Goal: Find specific page/section: Find specific page/section

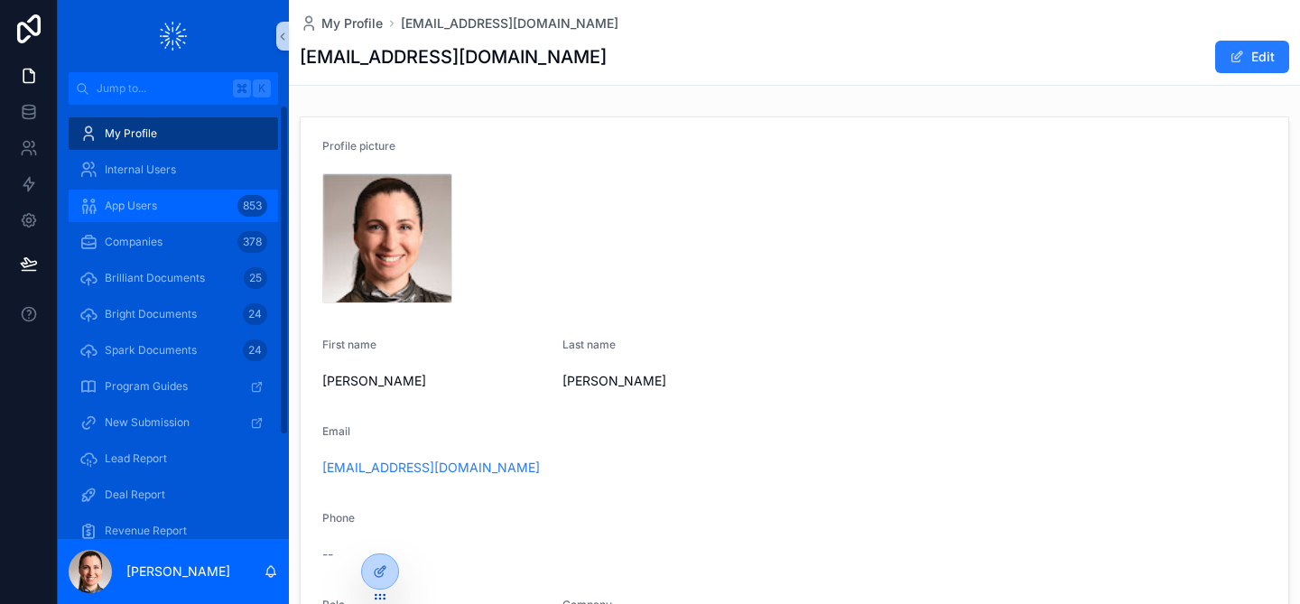
click at [135, 211] on span "App Users" at bounding box center [131, 206] width 52 height 14
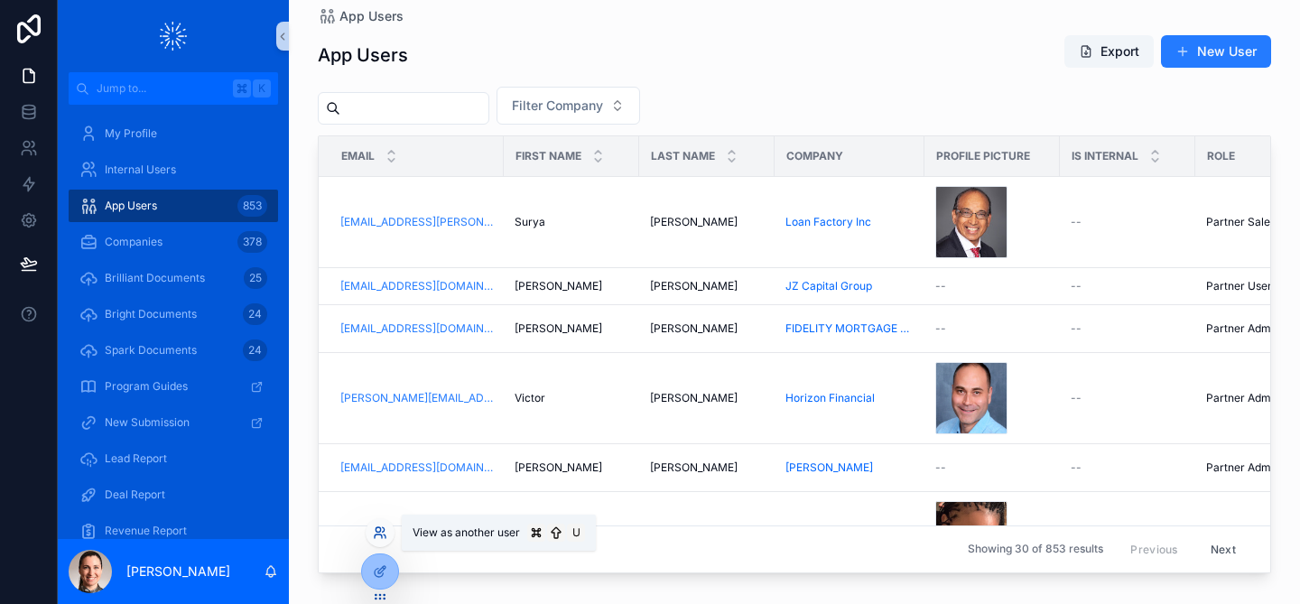
click at [380, 537] on icon at bounding box center [380, 533] width 14 height 14
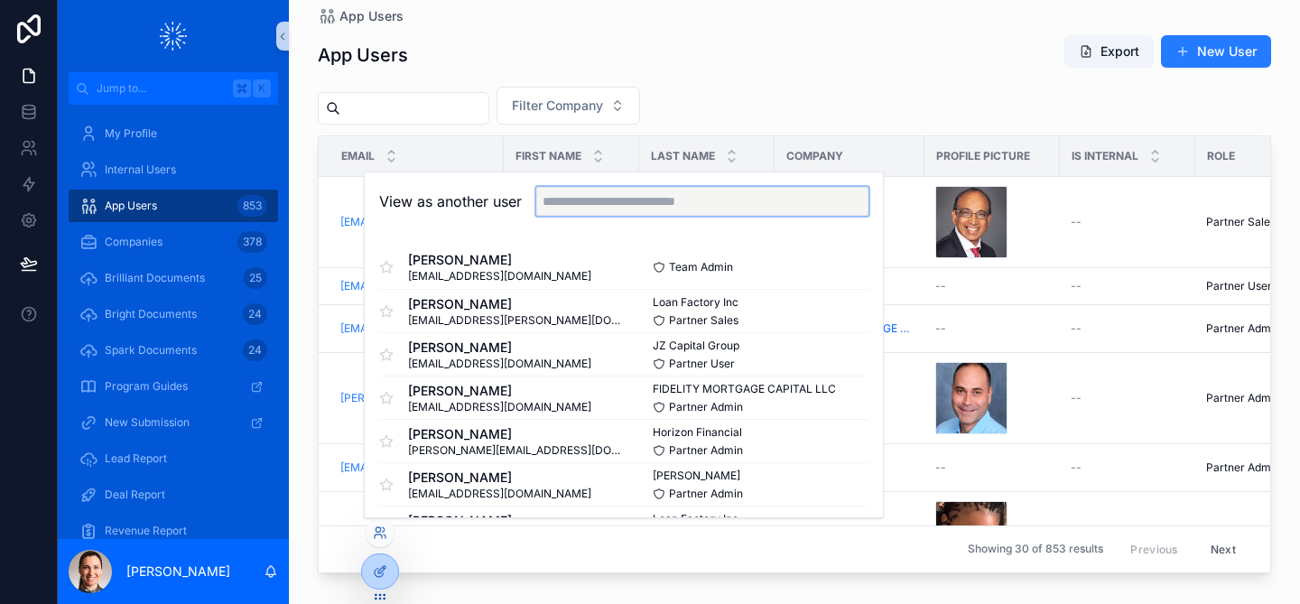
click at [612, 207] on input "text" at bounding box center [702, 201] width 332 height 29
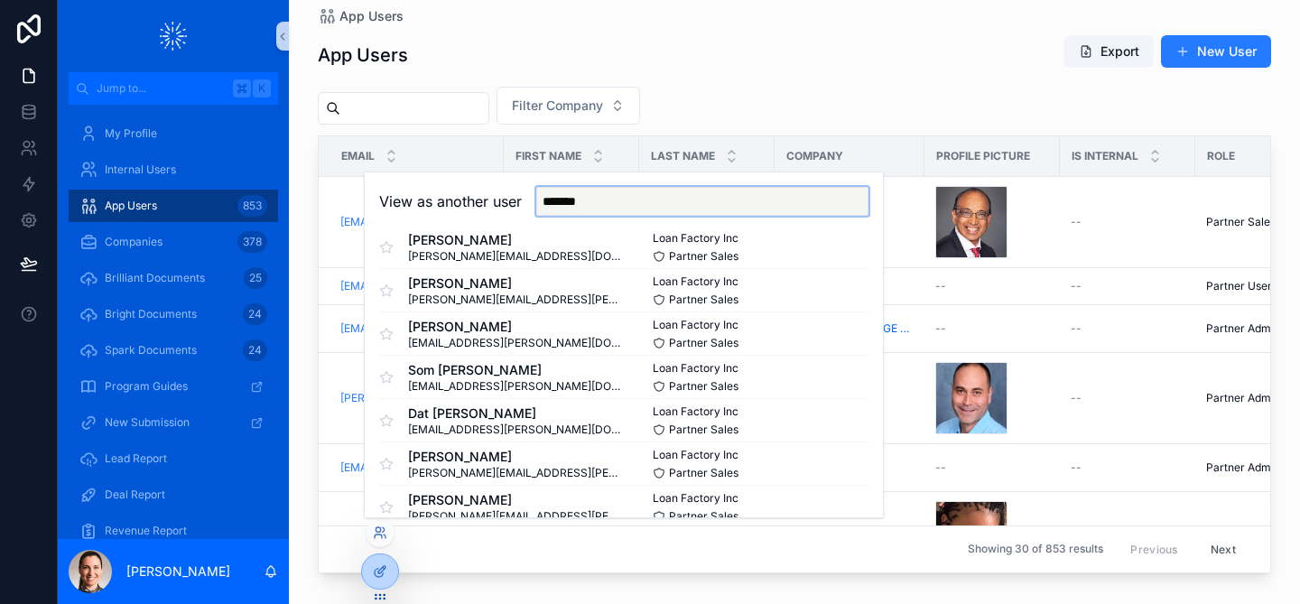
scroll to position [6244, 0]
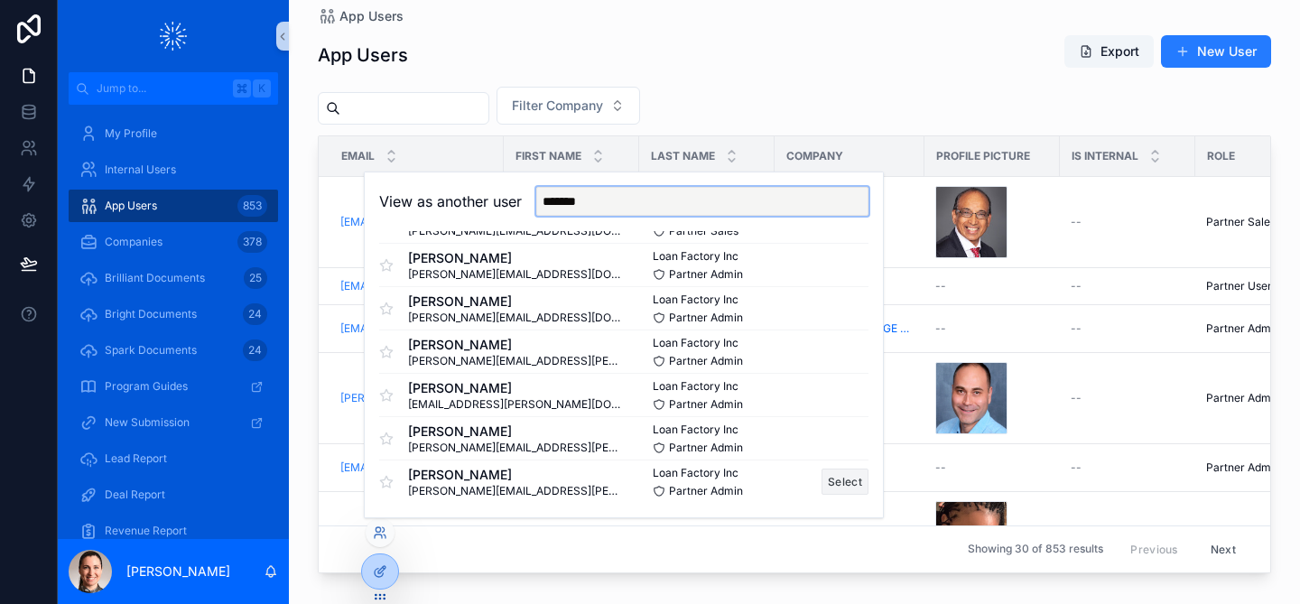
type input "*******"
click at [843, 488] on button "Select" at bounding box center [845, 482] width 47 height 26
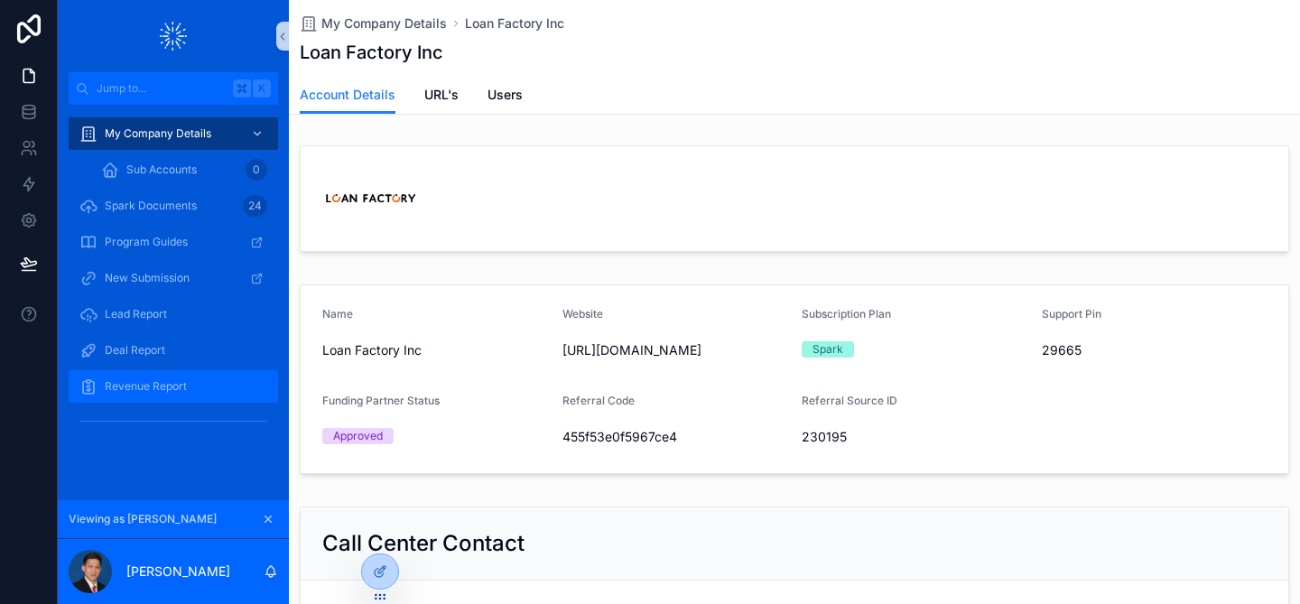
click at [137, 387] on span "Revenue Report" at bounding box center [146, 386] width 82 height 14
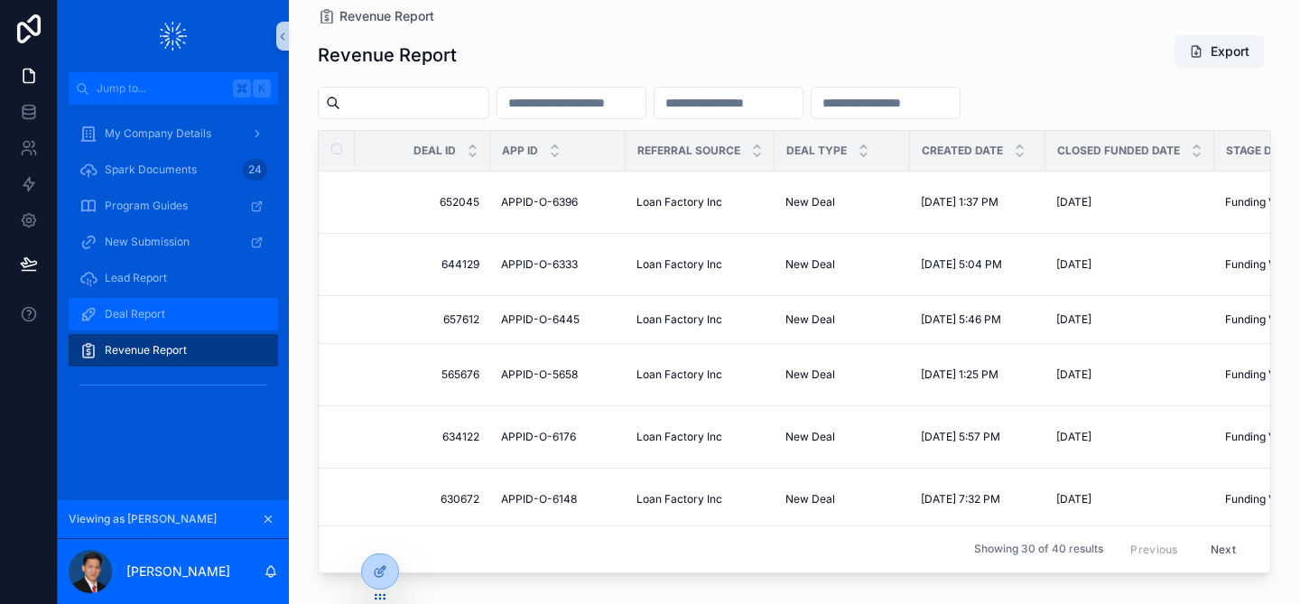
click at [188, 307] on div "Deal Report" at bounding box center [173, 314] width 188 height 29
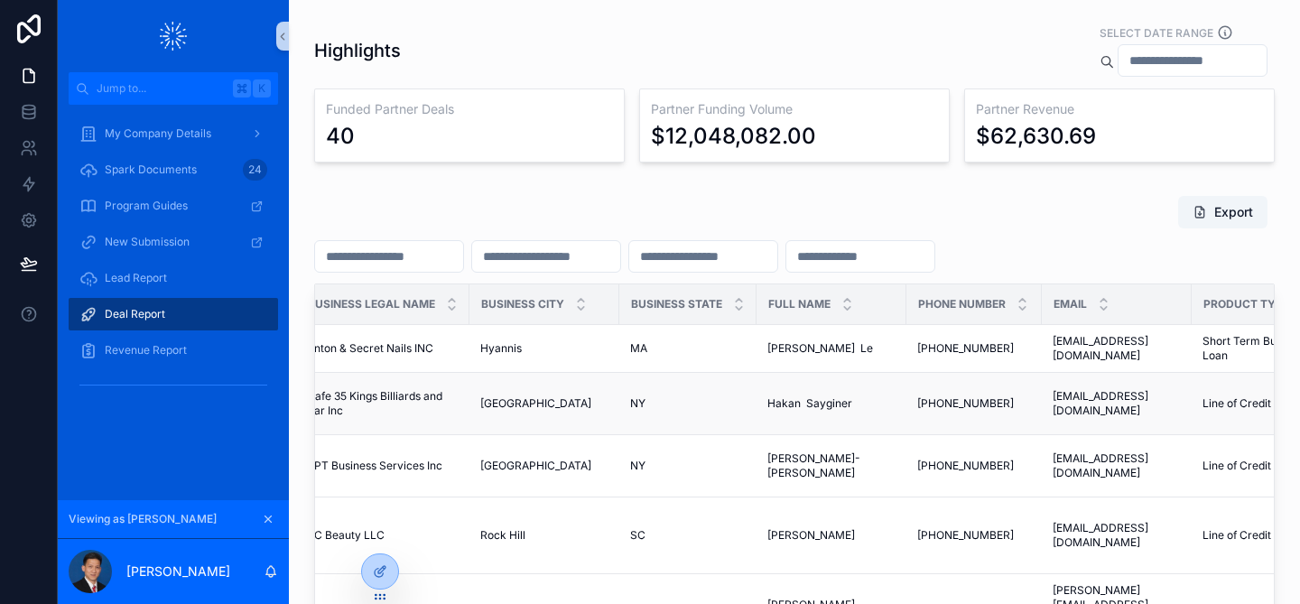
scroll to position [0, 1621]
